Goal: Book appointment/travel/reservation

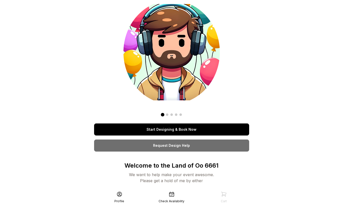
click at [181, 132] on link "Start Designing & Book Now" at bounding box center [171, 129] width 155 height 12
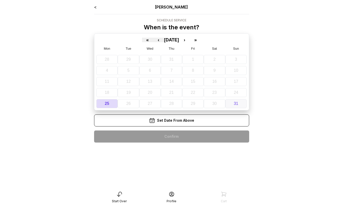
click at [237, 103] on abbr "31" at bounding box center [236, 103] width 5 height 4
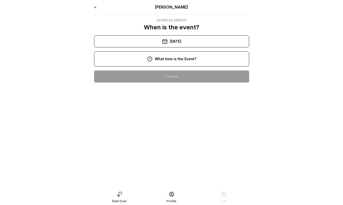
click at [182, 78] on div "10:00 am" at bounding box center [171, 76] width 147 height 12
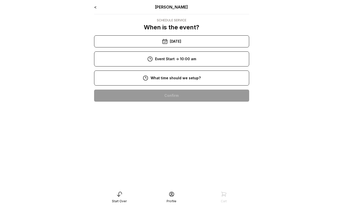
click at [182, 94] on div "8:00 am" at bounding box center [171, 96] width 147 height 12
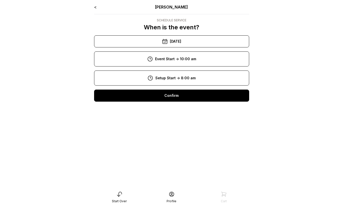
click at [182, 94] on div "Confirm" at bounding box center [171, 96] width 155 height 12
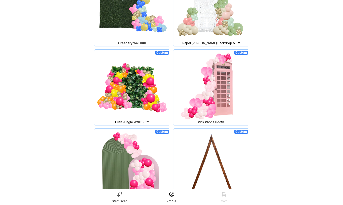
scroll to position [502, 0]
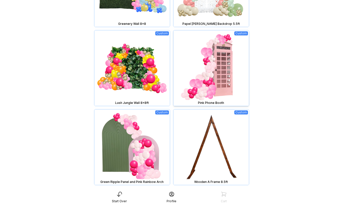
click at [221, 69] on img at bounding box center [210, 67] width 75 height 75
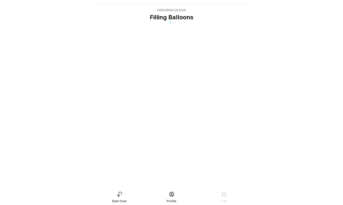
click at [221, 69] on div "ryanpop Preparing Design Filling Balloons" at bounding box center [171, 92] width 163 height 205
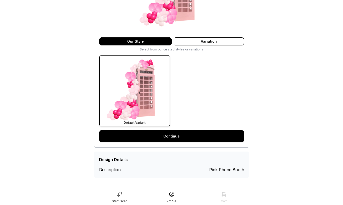
scroll to position [101, 0]
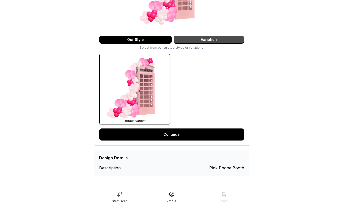
click at [230, 42] on div "Variation" at bounding box center [209, 40] width 70 height 8
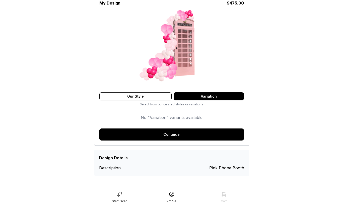
click at [154, 102] on div "My Design $ 475.00 Our Style Variation Select from our curated styles or variat…" at bounding box center [171, 58] width 144 height 132
click at [155, 96] on div "Our Style" at bounding box center [135, 96] width 72 height 8
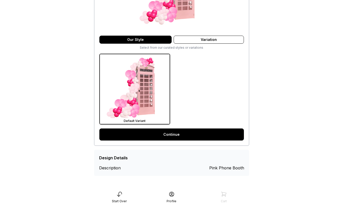
click at [168, 134] on link "Continue" at bounding box center [171, 134] width 144 height 12
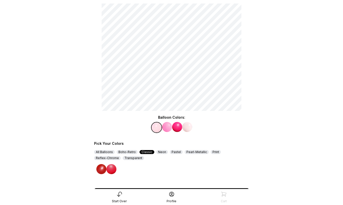
scroll to position [37, 0]
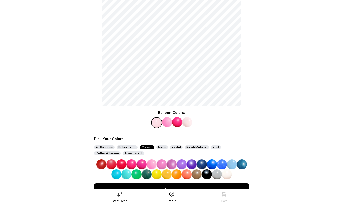
click at [169, 164] on img at bounding box center [172, 164] width 10 height 10
click at [169, 124] on img at bounding box center [167, 122] width 10 height 10
click at [193, 163] on img at bounding box center [192, 164] width 10 height 10
click at [178, 122] on img at bounding box center [177, 122] width 10 height 10
click at [213, 165] on img at bounding box center [212, 164] width 10 height 10
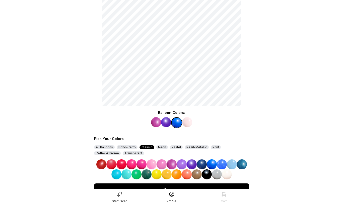
click at [188, 123] on img at bounding box center [187, 122] width 10 height 10
click at [231, 166] on img at bounding box center [232, 164] width 10 height 10
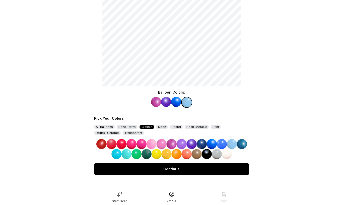
scroll to position [58, 0]
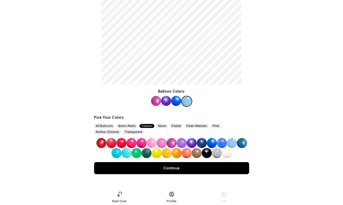
click at [187, 168] on div "Continue" at bounding box center [171, 168] width 155 height 12
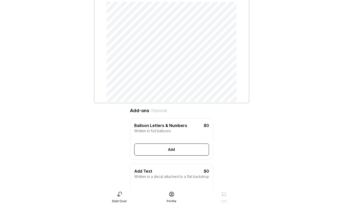
scroll to position [41, 0]
